Goal: Task Accomplishment & Management: Manage account settings

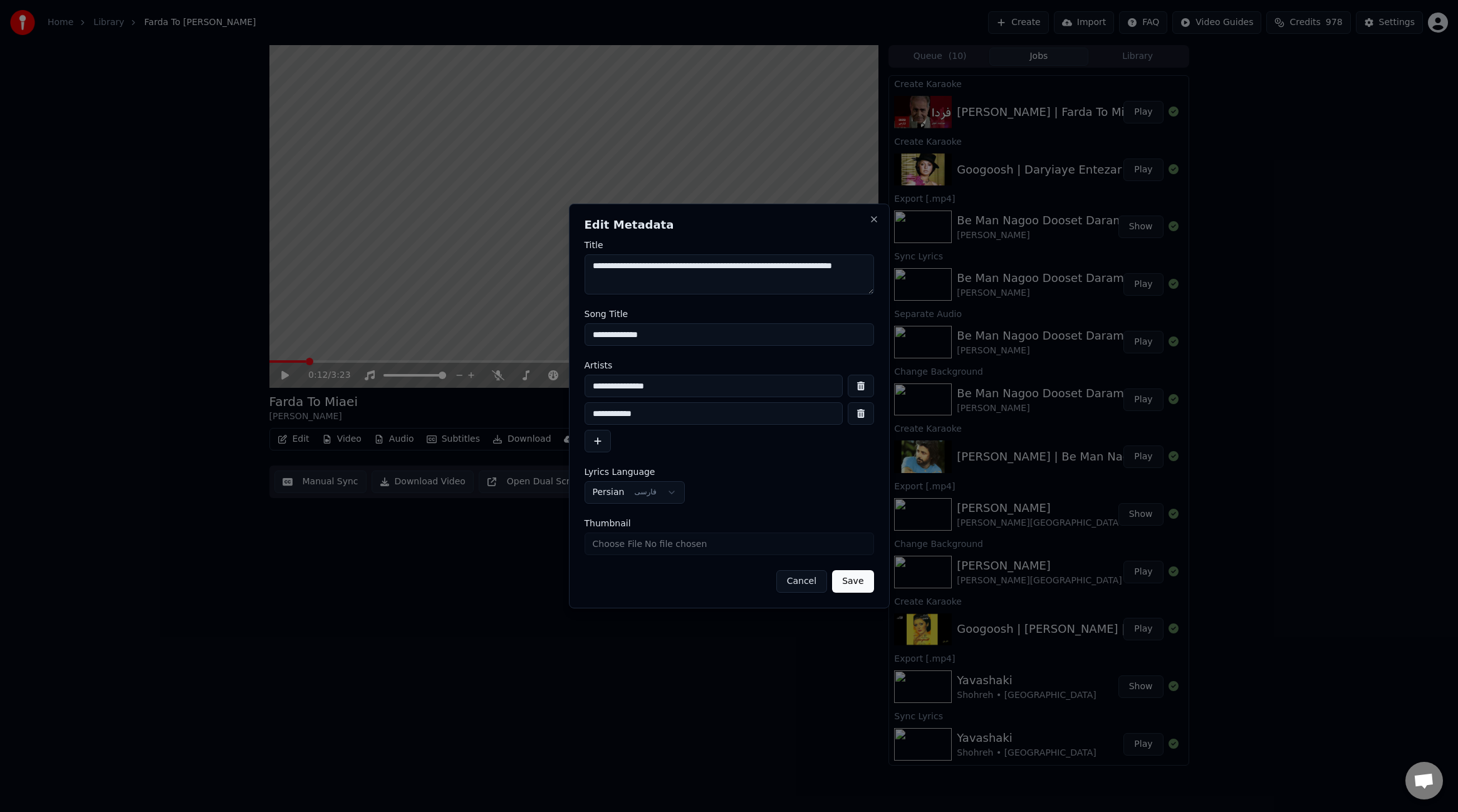
click at [878, 222] on div "**********" at bounding box center [729, 406] width 321 height 405
click at [875, 222] on button "Close" at bounding box center [874, 219] width 10 height 10
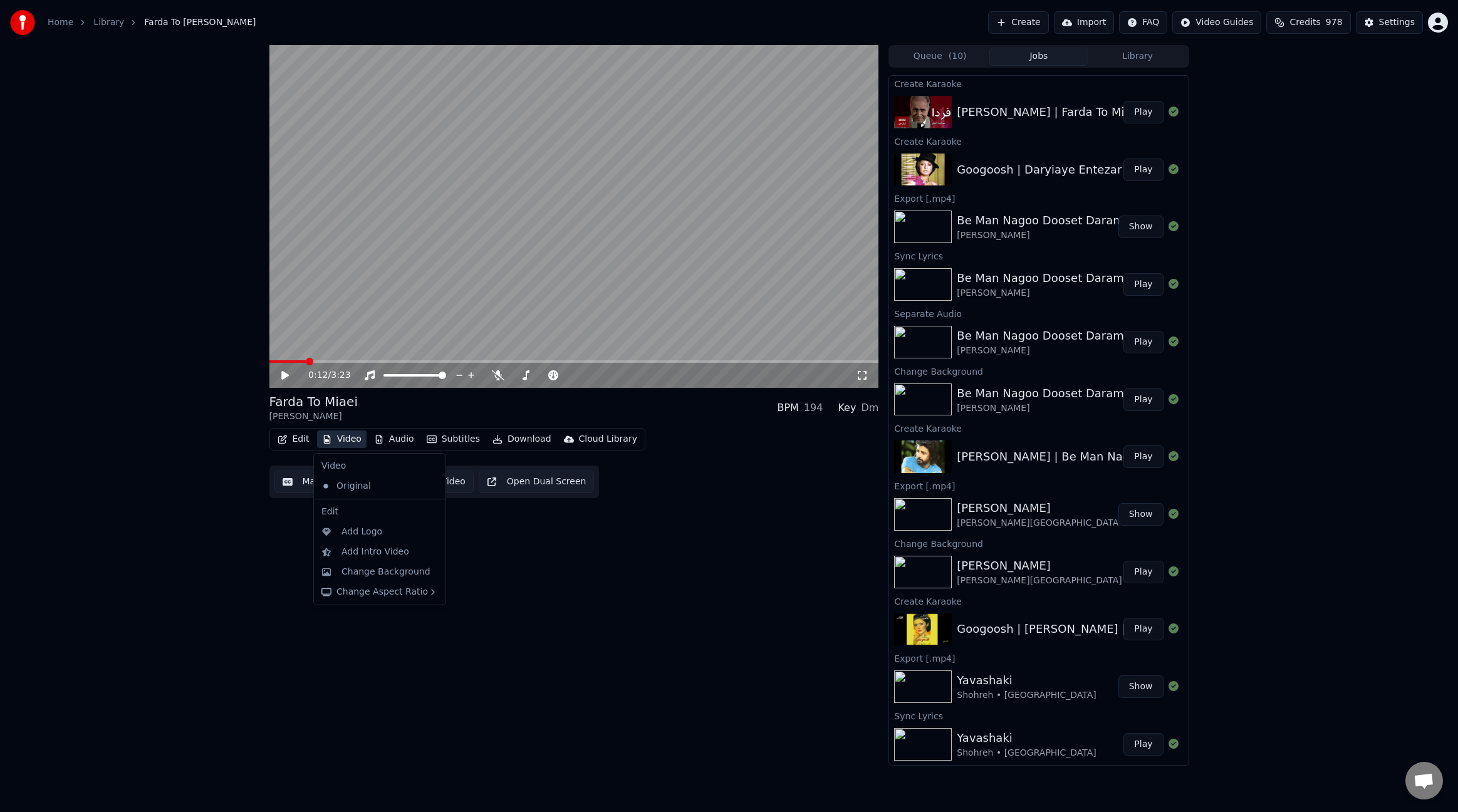
click at [356, 446] on button "Video" at bounding box center [342, 438] width 49 height 17
click at [391, 580] on div "Change Background" at bounding box center [380, 572] width 126 height 20
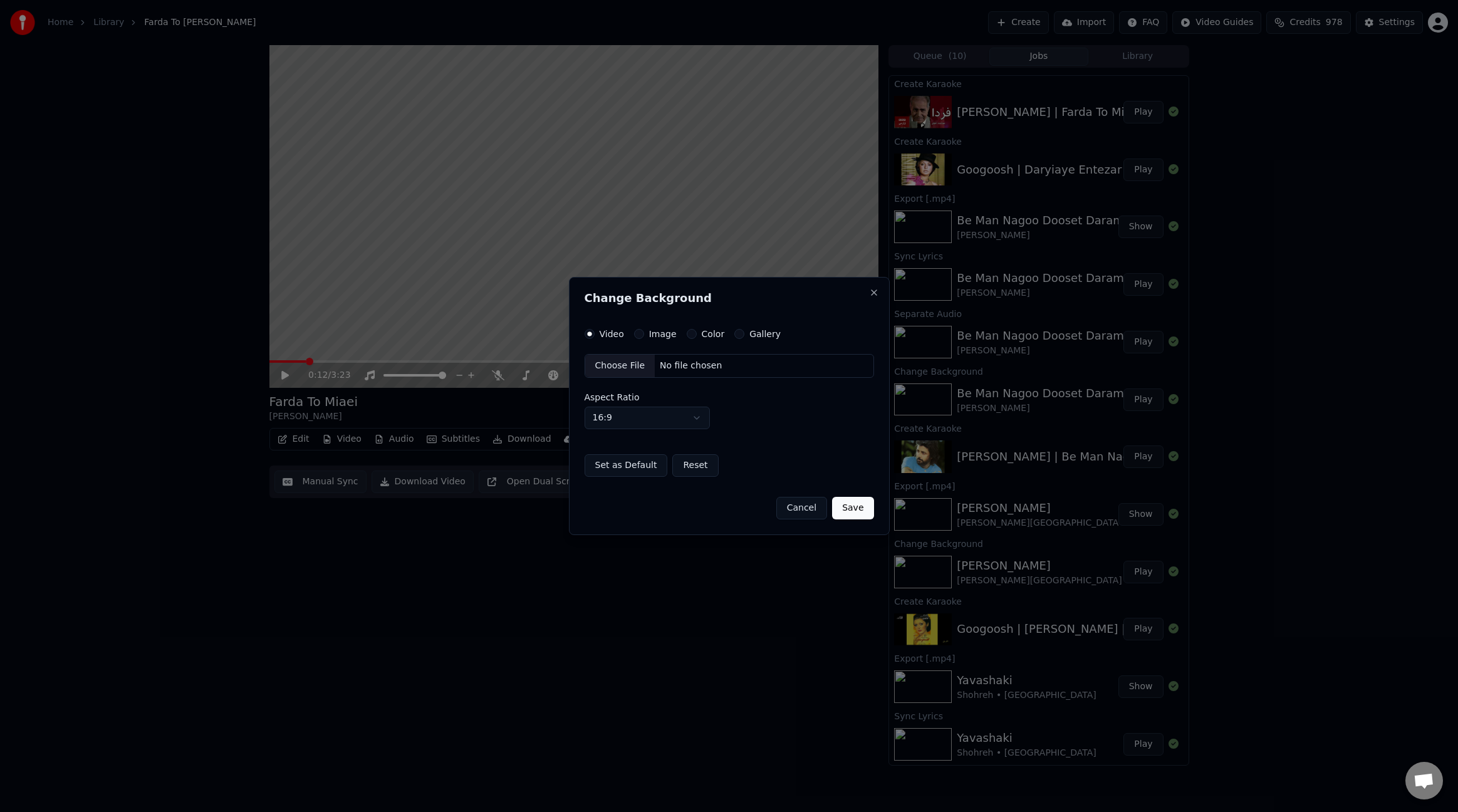
click at [640, 337] on button "Image" at bounding box center [639, 333] width 10 height 10
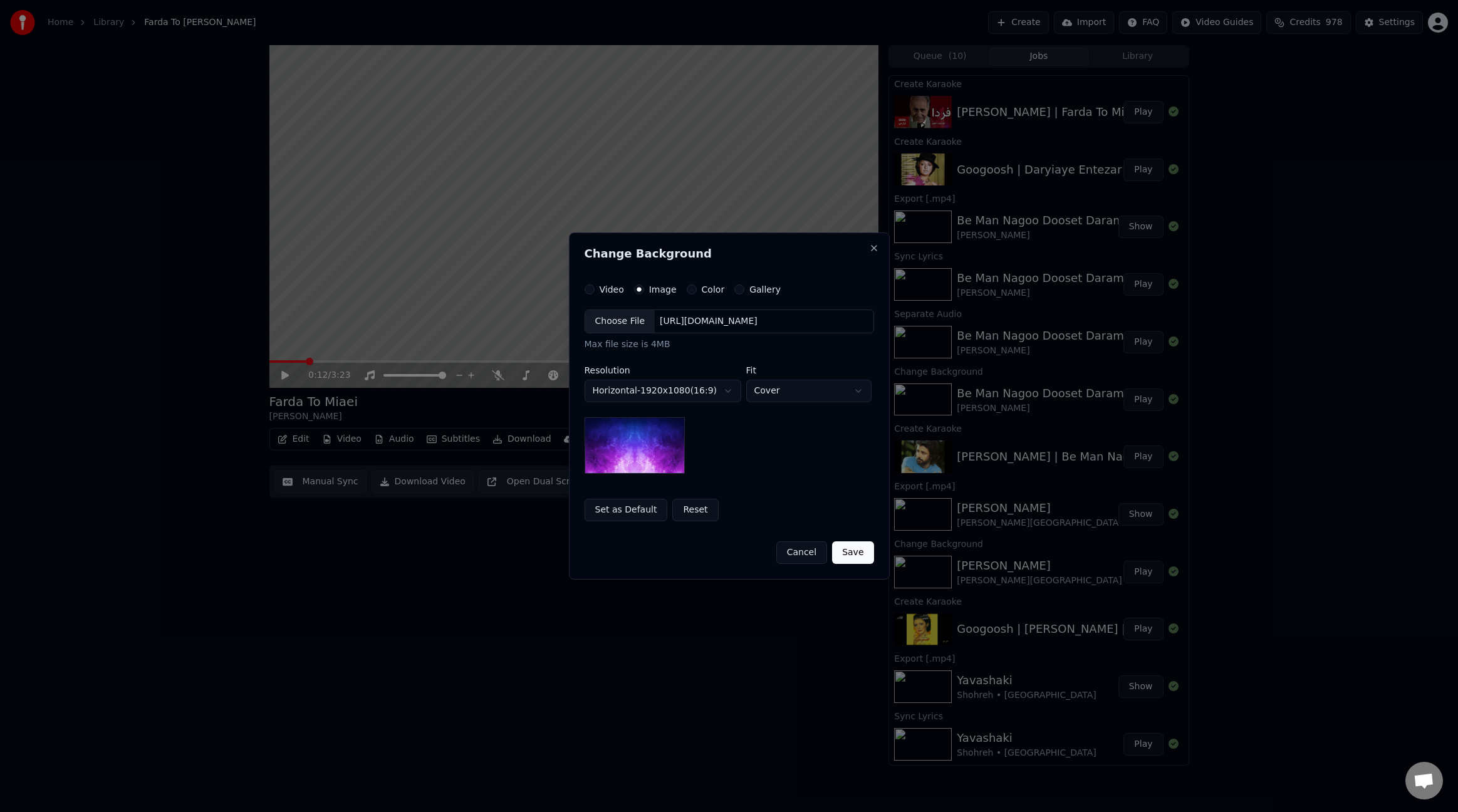
click at [626, 319] on div "Choose File" at bounding box center [620, 321] width 71 height 23
click at [856, 553] on button "Save" at bounding box center [853, 552] width 41 height 23
